Goal: Task Accomplishment & Management: Use online tool/utility

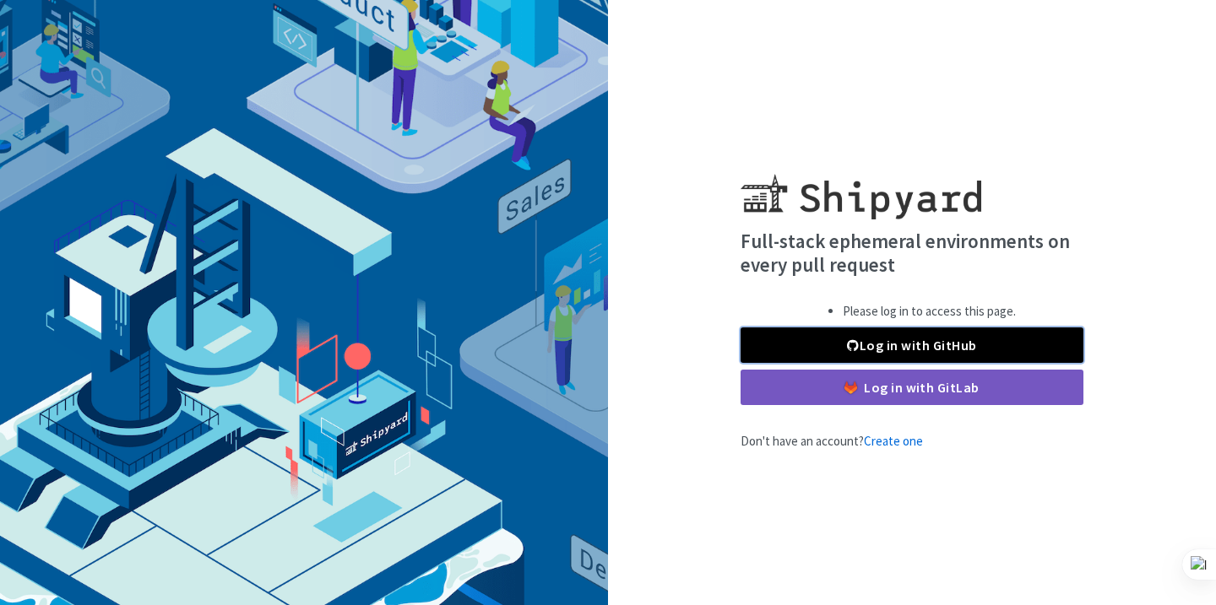
click at [901, 346] on link "Log in with GitHub" at bounding box center [911, 345] width 343 height 35
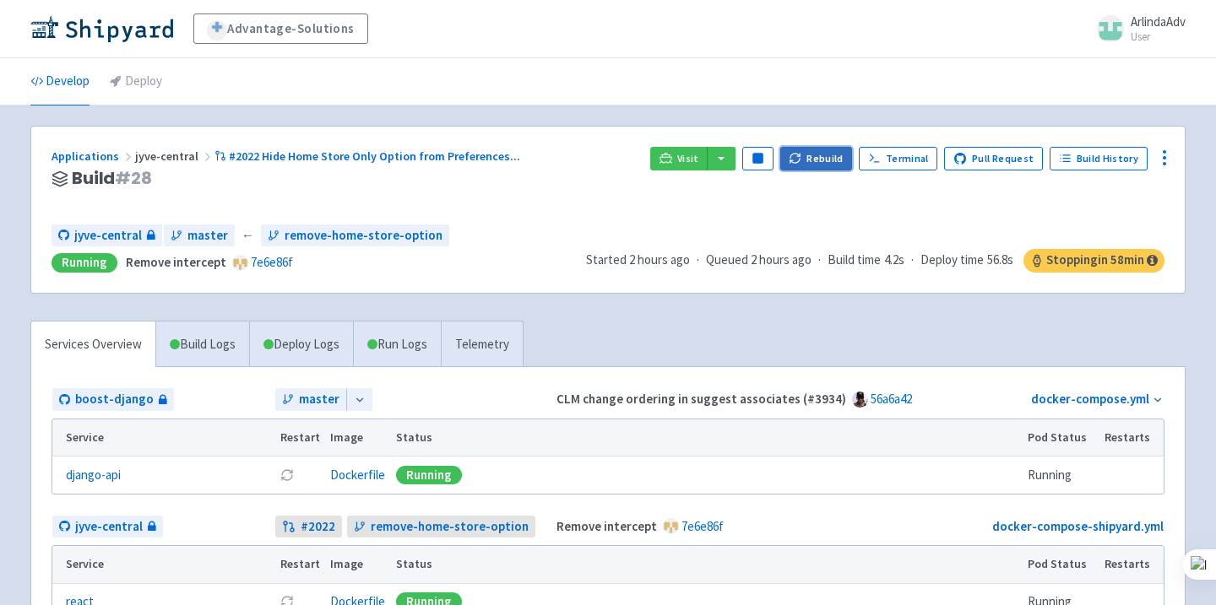
click at [827, 159] on button "Rebuild" at bounding box center [816, 159] width 73 height 24
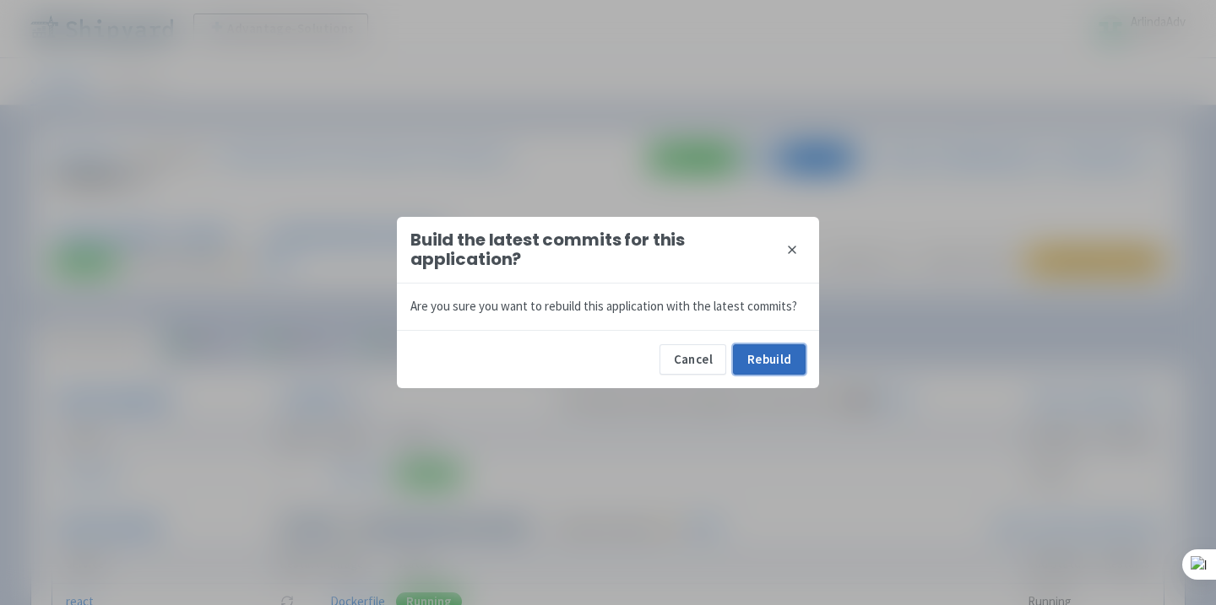
click at [776, 371] on button "Rebuild" at bounding box center [769, 359] width 73 height 30
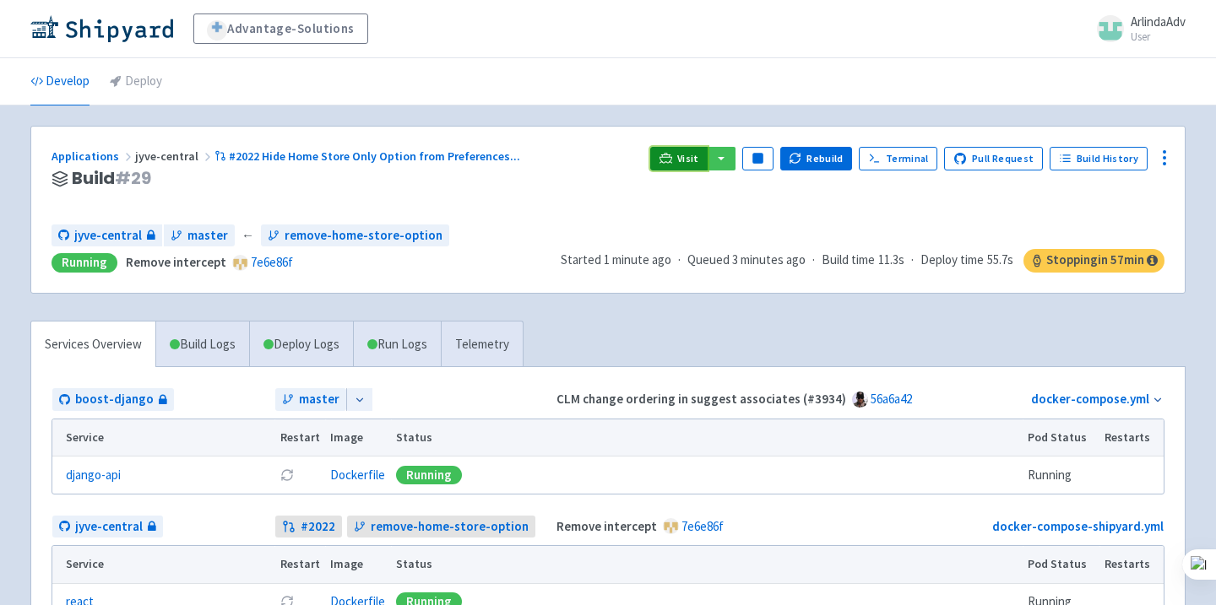
click at [699, 160] on span "Visit" at bounding box center [688, 159] width 22 height 14
